Goal: Task Accomplishment & Management: Use online tool/utility

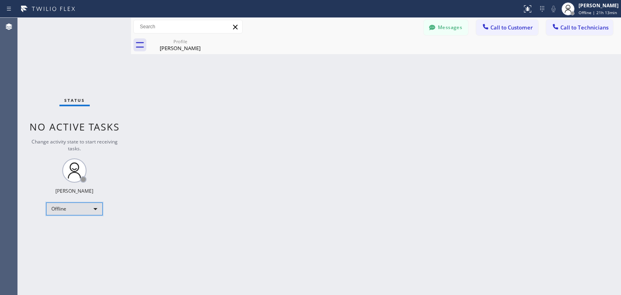
click at [94, 207] on div "Offline" at bounding box center [74, 209] width 57 height 13
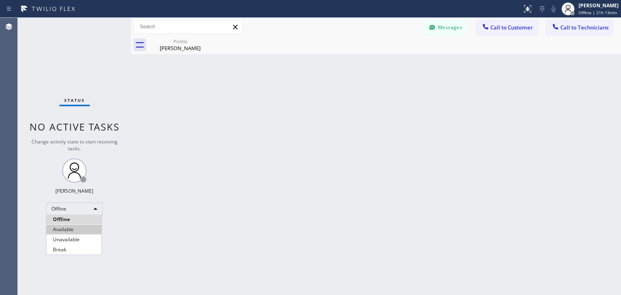
click at [82, 230] on li "Available" at bounding box center [74, 230] width 55 height 10
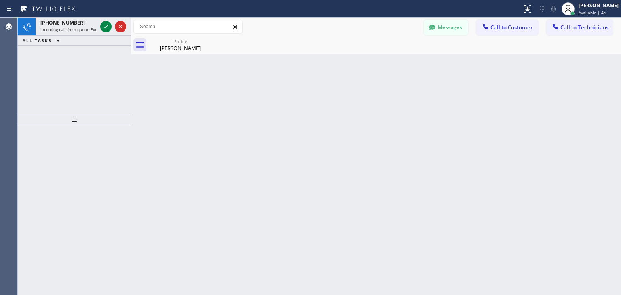
click at [69, 59] on div "[PHONE_NUMBER] Incoming call from queue Everybody ALL TASKS ALL TASKS ACTIVE TA…" at bounding box center [74, 66] width 113 height 97
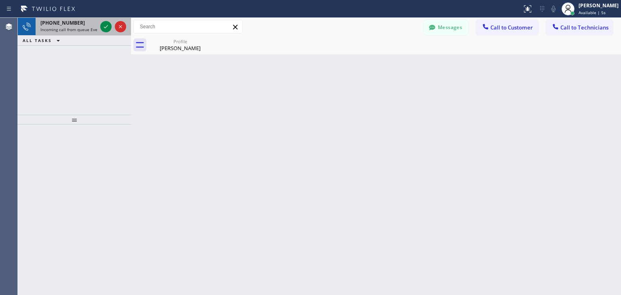
click at [97, 27] on div "[PHONE_NUMBER] Incoming call from queue Everybody" at bounding box center [67, 27] width 63 height 18
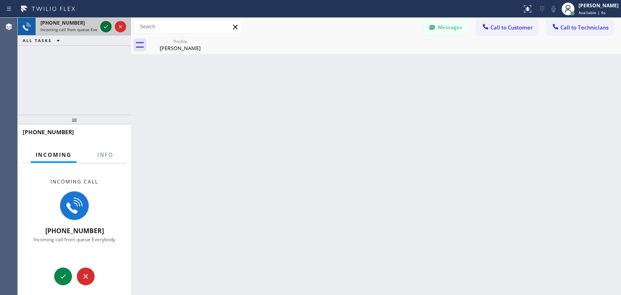
click at [104, 28] on icon at bounding box center [106, 27] width 10 height 10
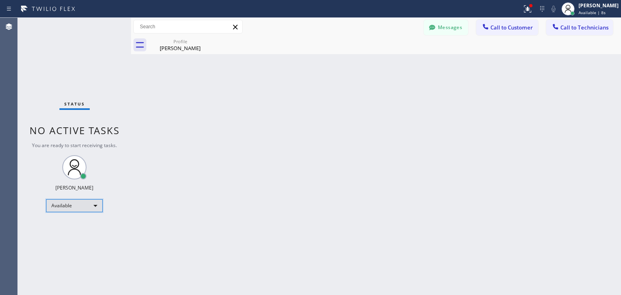
click at [87, 208] on div "Available" at bounding box center [74, 205] width 57 height 13
click at [79, 221] on li "Offline" at bounding box center [74, 217] width 55 height 10
click at [233, 237] on div "Back to Dashboard Change Sender ID Customers Technicians WE [PERSON_NAME] [DATE…" at bounding box center [376, 157] width 490 height 278
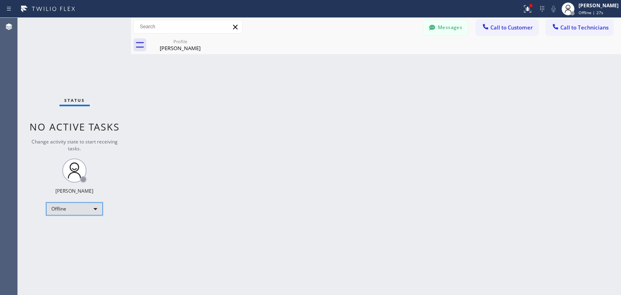
click at [78, 205] on div "Offline" at bounding box center [74, 209] width 57 height 13
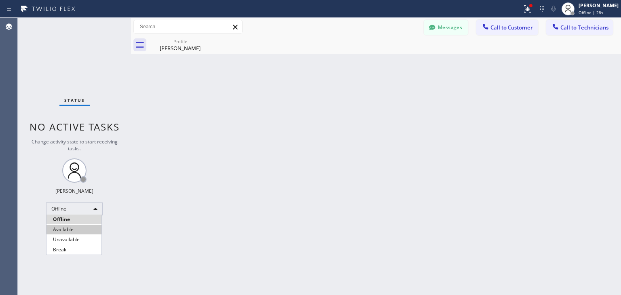
click at [76, 228] on li "Available" at bounding box center [74, 230] width 55 height 10
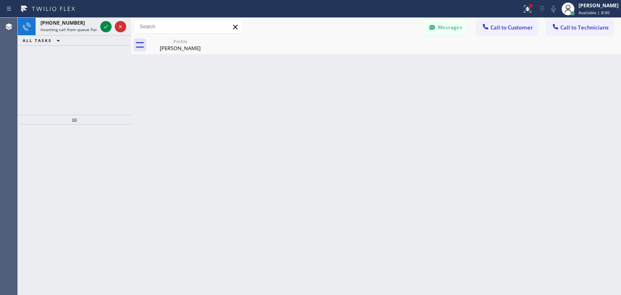
click at [59, 200] on div at bounding box center [74, 210] width 113 height 171
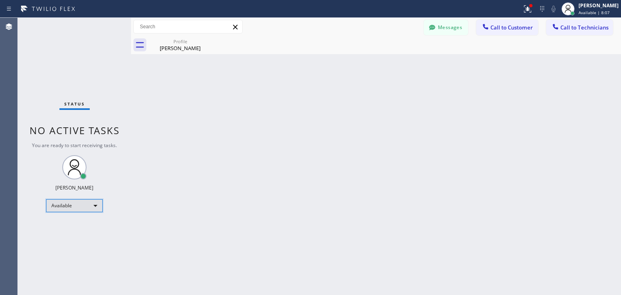
click at [83, 202] on div "Available" at bounding box center [74, 205] width 57 height 13
click at [71, 219] on li "Offline" at bounding box center [74, 217] width 55 height 10
click at [154, 217] on div "Back to Dashboard Change Sender ID Customers Technicians WE [PERSON_NAME] [DATE…" at bounding box center [376, 157] width 490 height 278
